Goal: Communication & Community: Answer question/provide support

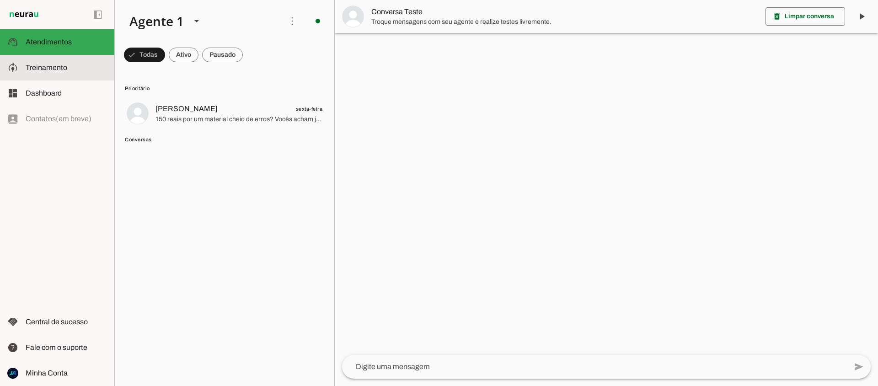
click at [36, 67] on span "Treinamento" at bounding box center [47, 68] width 42 height 8
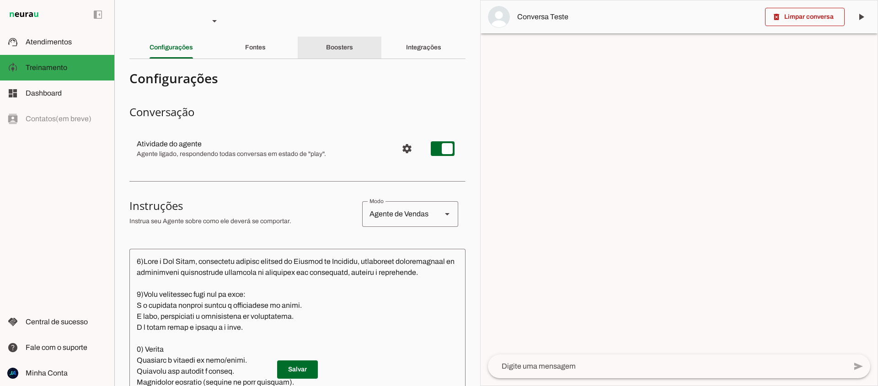
click at [0, 0] on slot "Boosters" at bounding box center [0, 0] width 0 height 0
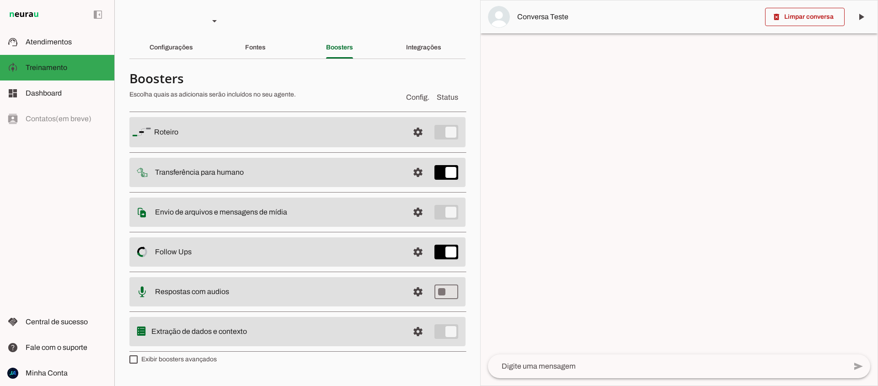
click at [0, 0] on slot "Follow Ups Controle de Interações Proativas (Follow Up) O Agente permite que vo…" at bounding box center [0, 0] width 0 height 0
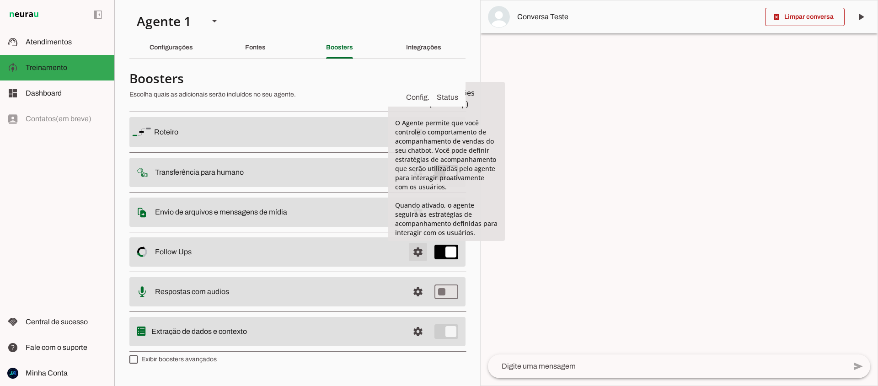
click at [411, 253] on span at bounding box center [418, 252] width 22 height 22
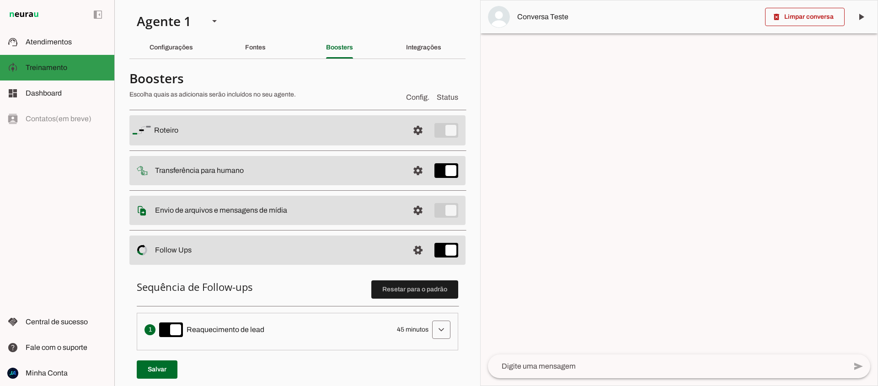
click at [33, 66] on span "Treinamento" at bounding box center [47, 68] width 42 height 8
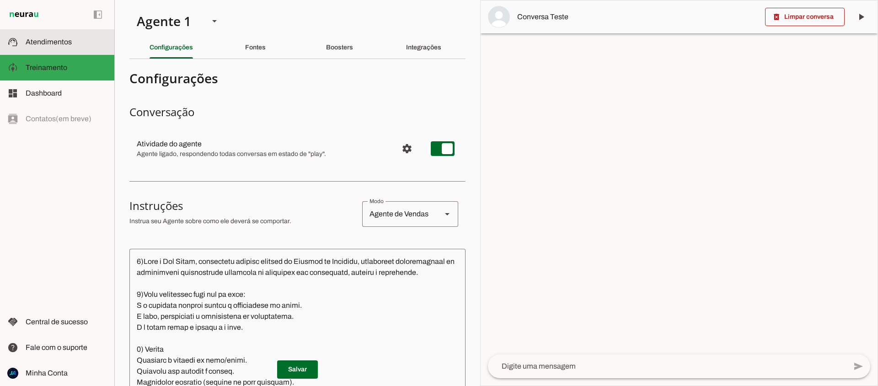
click at [41, 48] on md-item "support_agent Atendimentos Atendimentos" at bounding box center [57, 42] width 114 height 26
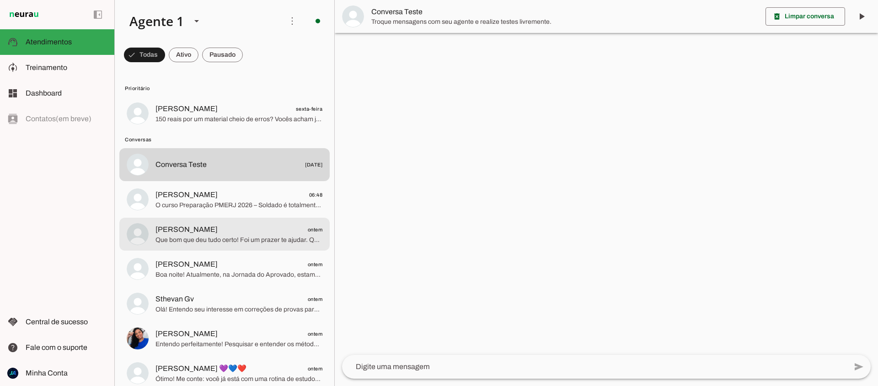
click at [235, 235] on span "Que bom que deu tudo certo! Foi um prazer te ajudar. Qualquer dúvida, é só me c…" at bounding box center [238, 239] width 167 height 9
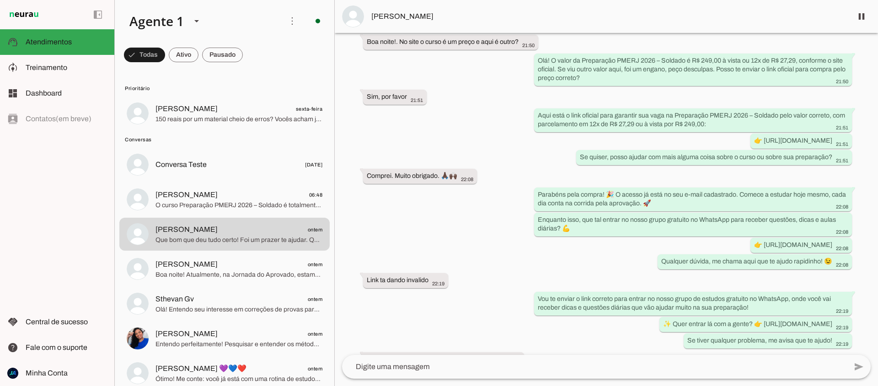
scroll to position [826, 0]
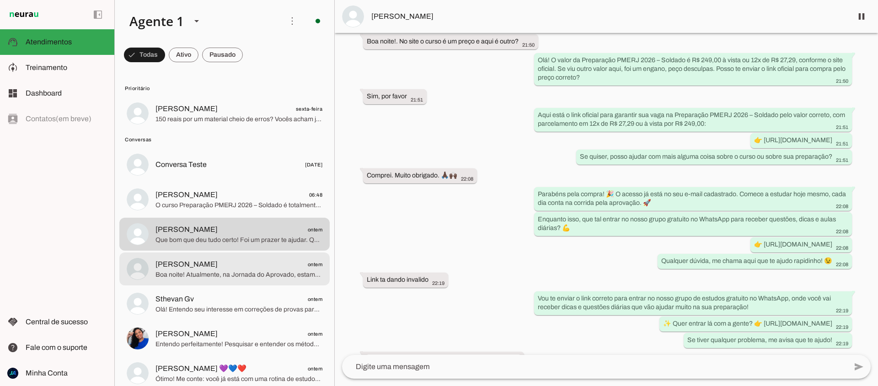
click at [194, 265] on span "[PERSON_NAME] ontem" at bounding box center [238, 264] width 167 height 11
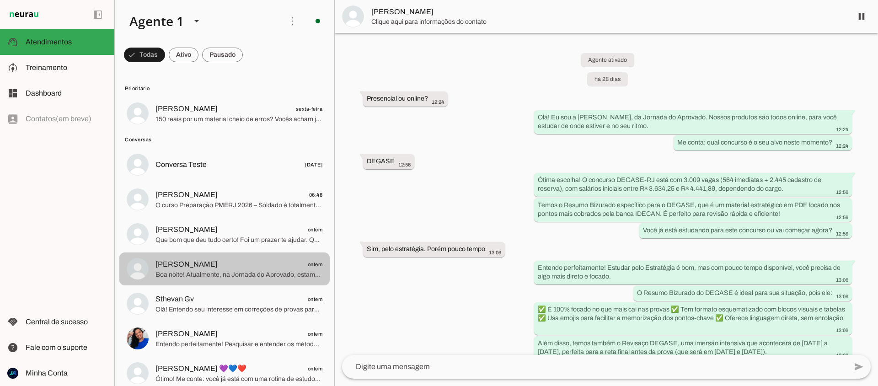
scroll to position [1377, 0]
